Goal: Find specific page/section: Find specific page/section

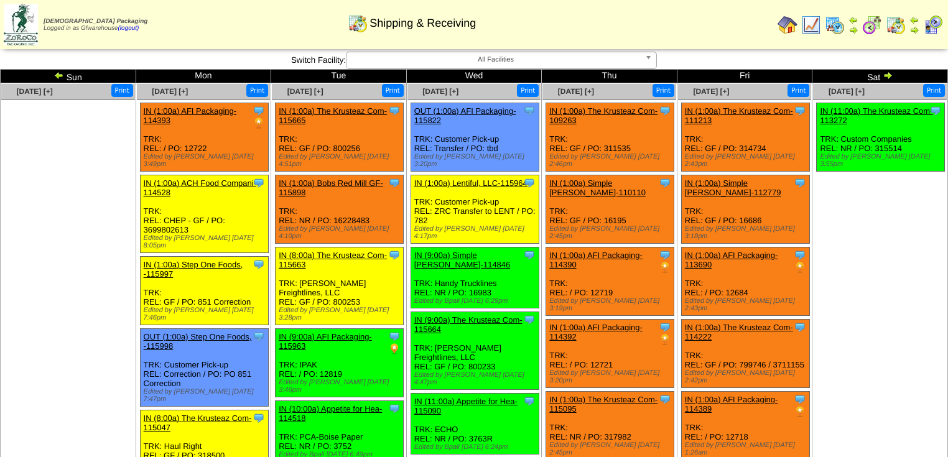
scroll to position [301, 0]
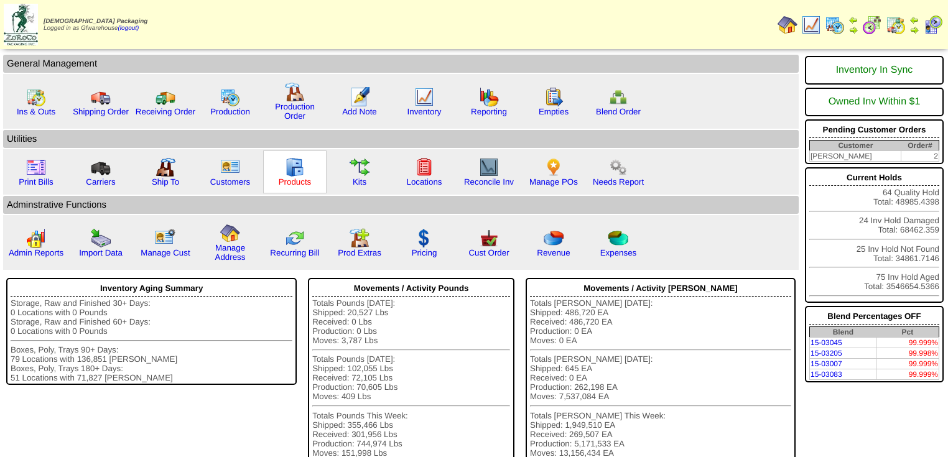
click at [303, 177] on link "Products" at bounding box center [295, 181] width 33 height 9
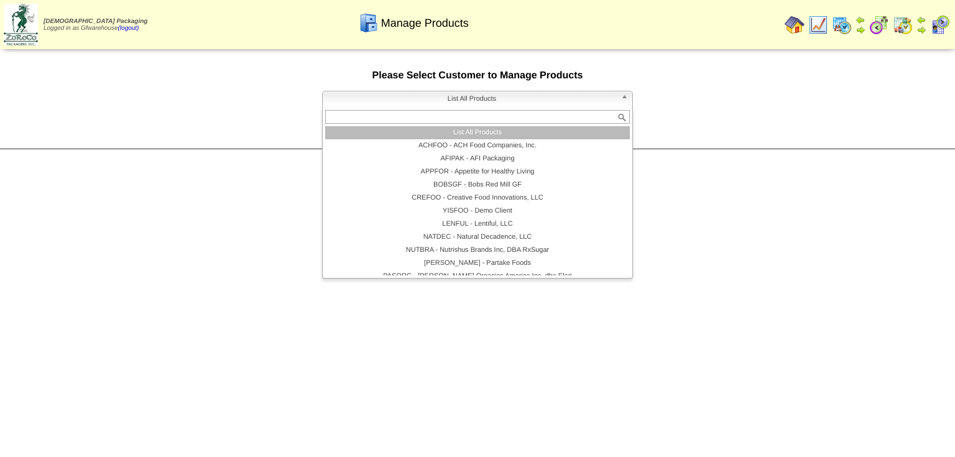
click at [623, 99] on b at bounding box center [626, 99] width 11 height 16
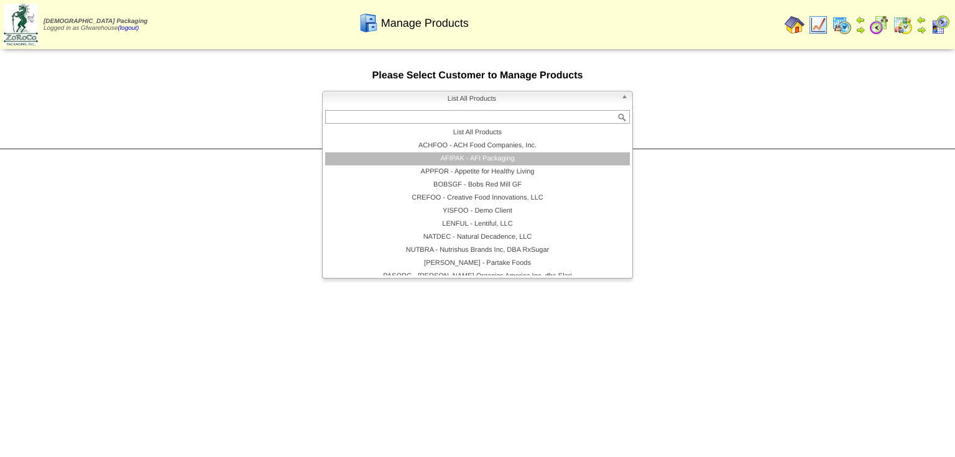
click at [520, 160] on li "AFIPAK - AFI Packaging" at bounding box center [477, 158] width 305 height 13
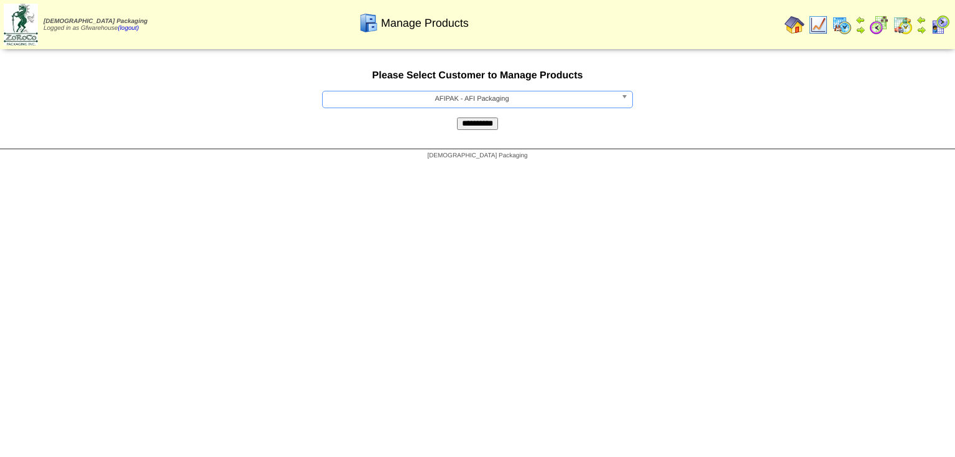
click at [479, 126] on input "**********" at bounding box center [477, 124] width 41 height 12
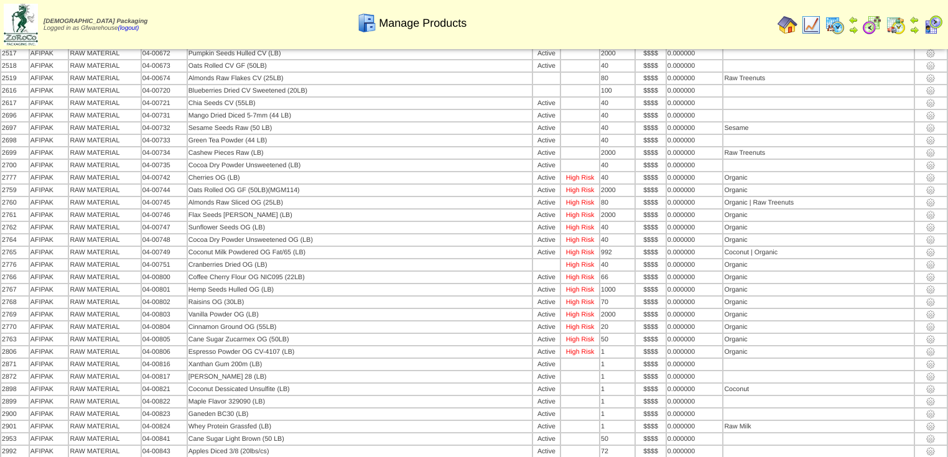
scroll to position [2463, 0]
